Goal: Navigation & Orientation: Go to known website

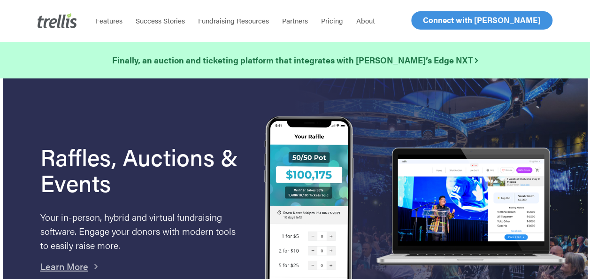
click at [430, 22] on span "Log In" at bounding box center [433, 20] width 23 height 11
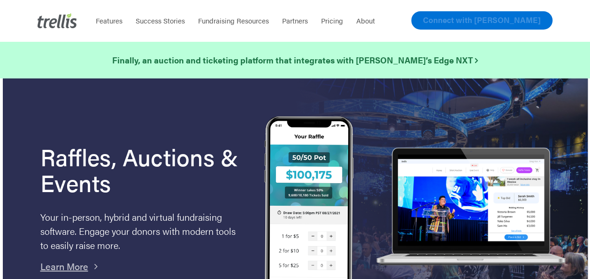
click at [514, 15] on span "Connect with [PERSON_NAME]" at bounding box center [482, 19] width 118 height 11
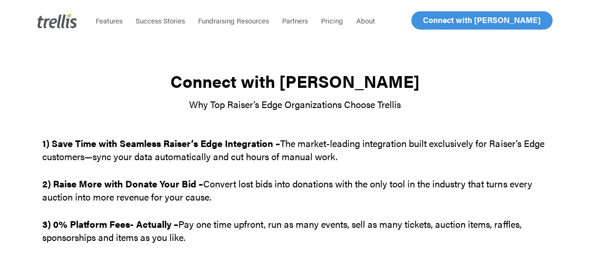
click at [437, 20] on span "Log In" at bounding box center [433, 20] width 23 height 11
